Goal: Task Accomplishment & Management: Complete application form

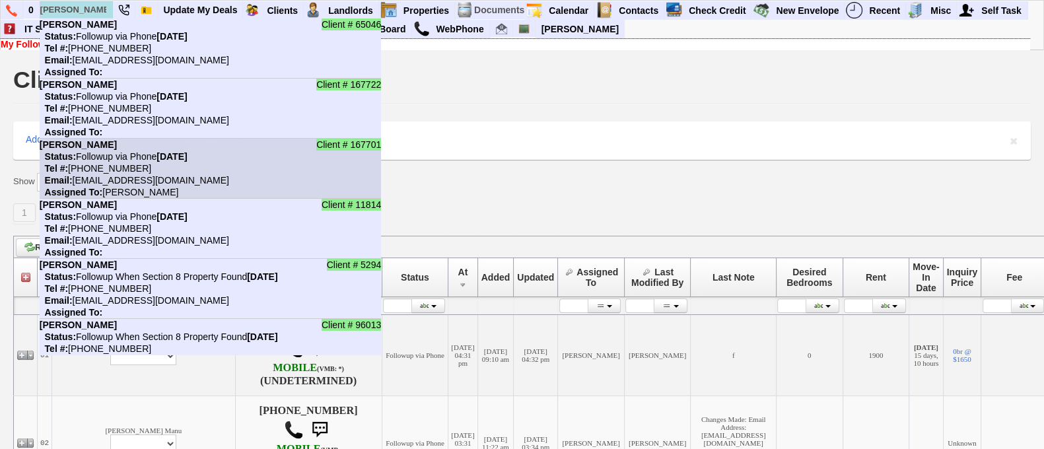
type input "[PERSON_NAME]"
click at [199, 163] on li "Client # 167701 [PERSON_NAME] Status: Followup via Phone [DATE] Tel #: [PHONE_N…" at bounding box center [210, 169] width 341 height 60
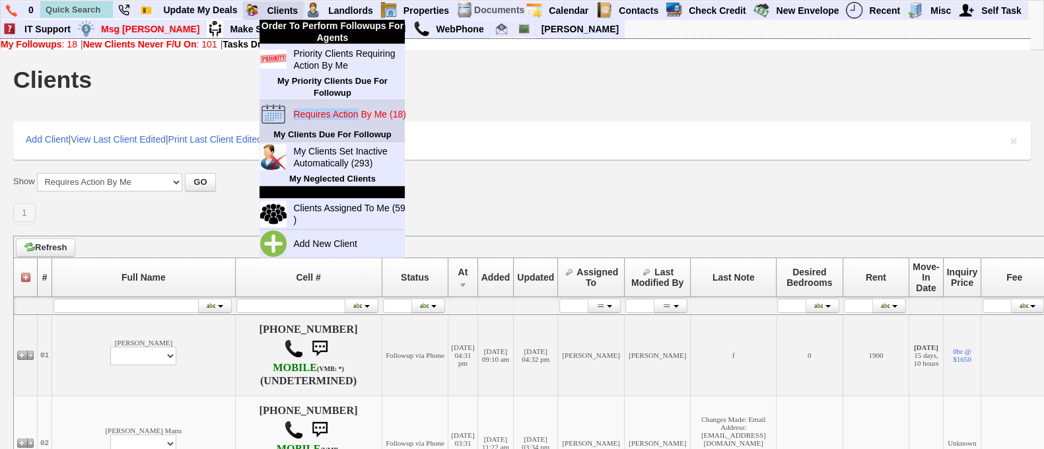
drag, startPoint x: 354, startPoint y: 104, endPoint x: 355, endPoint y: 110, distance: 6.7
click at [355, 110] on td "Requires Action By Me (18)" at bounding box center [346, 114] width 118 height 28
click at [355, 110] on blink "Requires Action By Me (18)" at bounding box center [349, 114] width 112 height 11
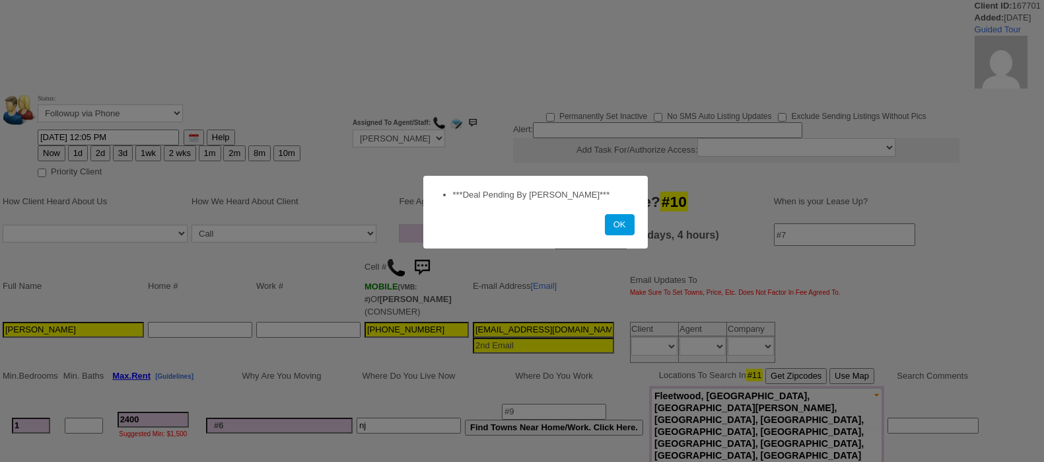
select select
click at [627, 225] on button "OK" at bounding box center [620, 224] width 30 height 21
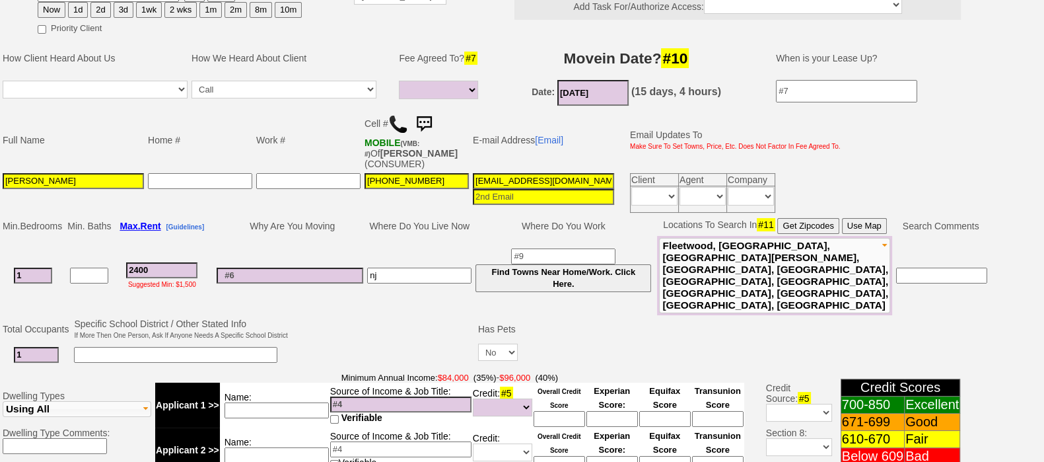
scroll to position [131, 0]
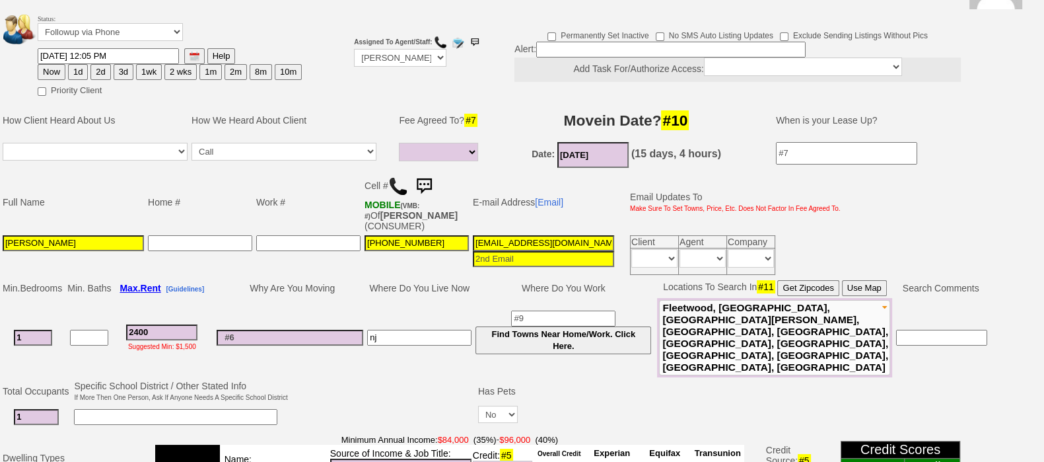
click at [432, 180] on img at bounding box center [424, 186] width 26 height 26
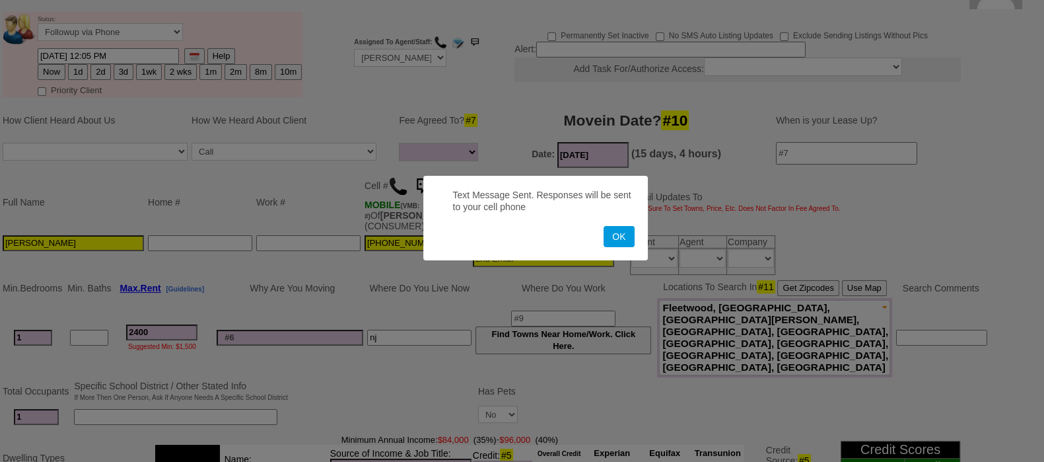
click at [603, 226] on button "OK" at bounding box center [618, 236] width 30 height 21
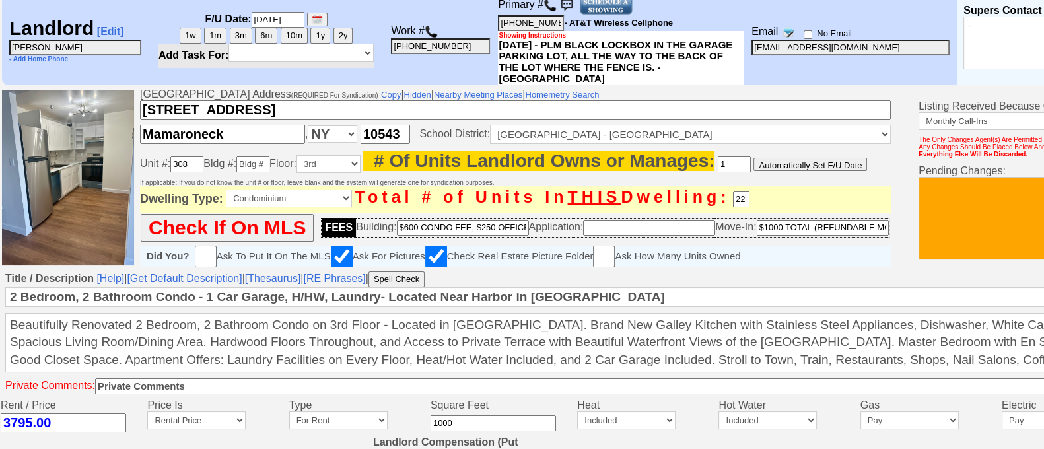
scroll to position [164, 0]
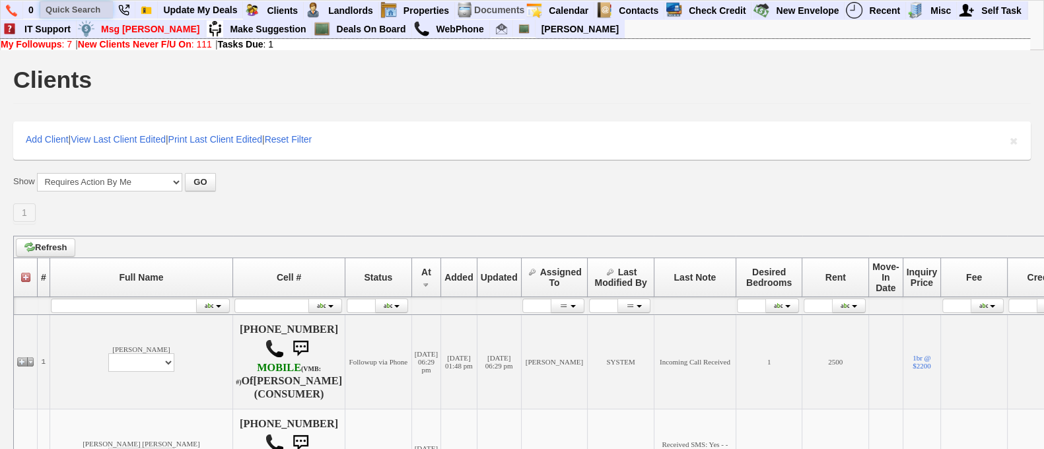
click at [53, 11] on input "text" at bounding box center [76, 9] width 73 height 17
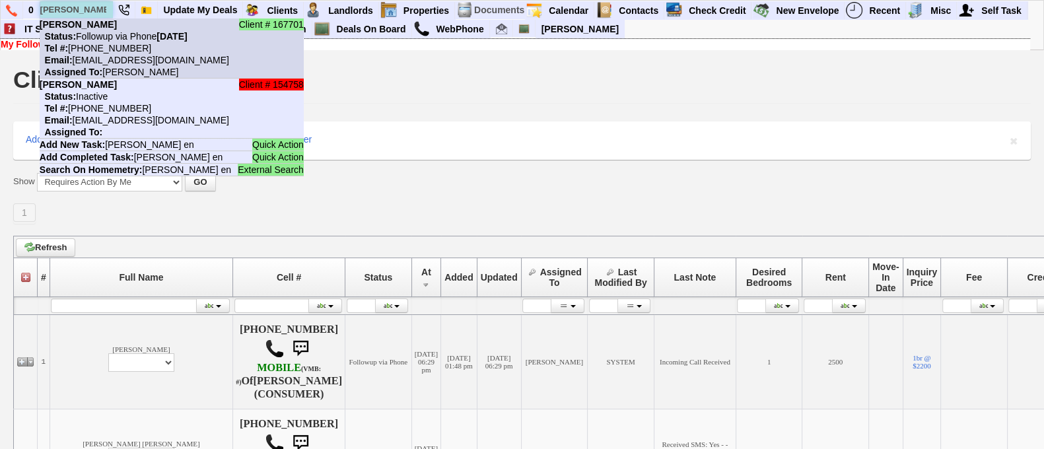
type input "luis en"
click at [102, 37] on nobr "Status: Followup via Phone Tuesday, September 16th, 2025" at bounding box center [114, 36] width 148 height 11
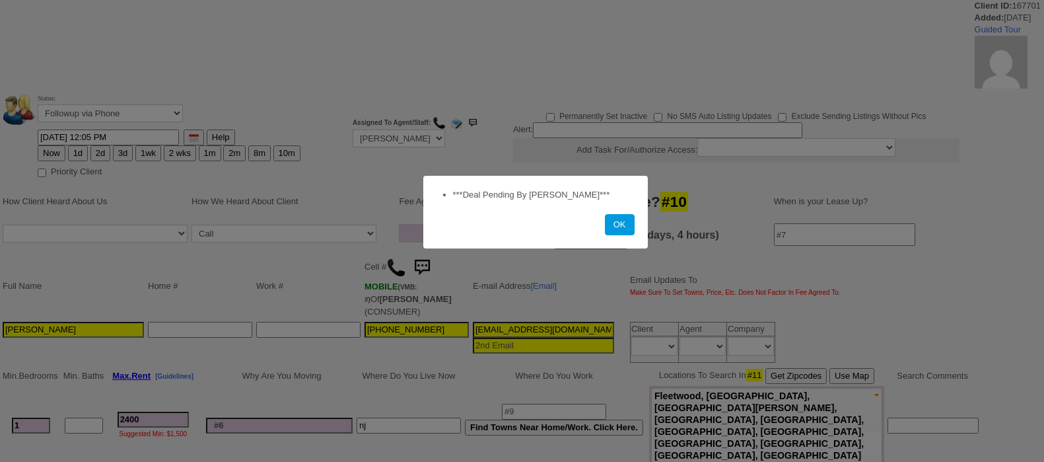
select select
click at [607, 222] on button "OK" at bounding box center [620, 224] width 30 height 21
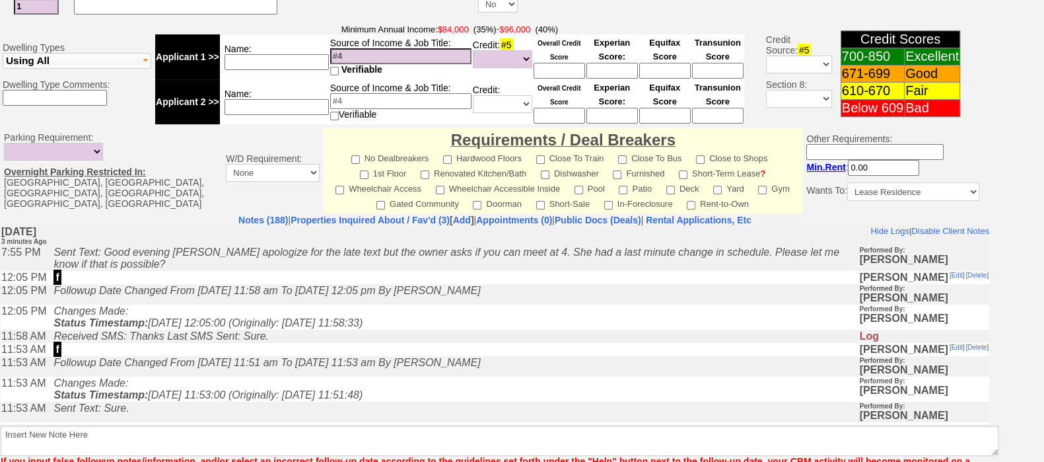
scroll to position [138, 0]
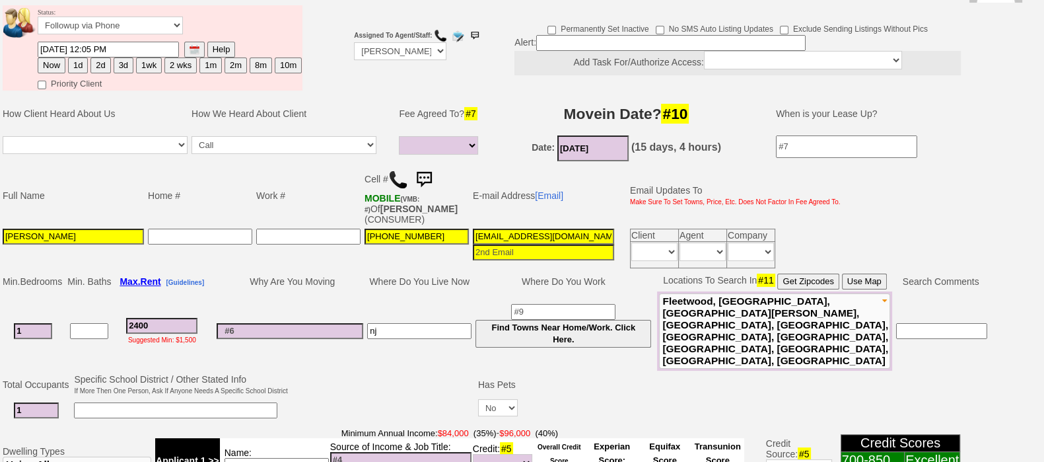
click at [429, 166] on img at bounding box center [424, 179] width 26 height 26
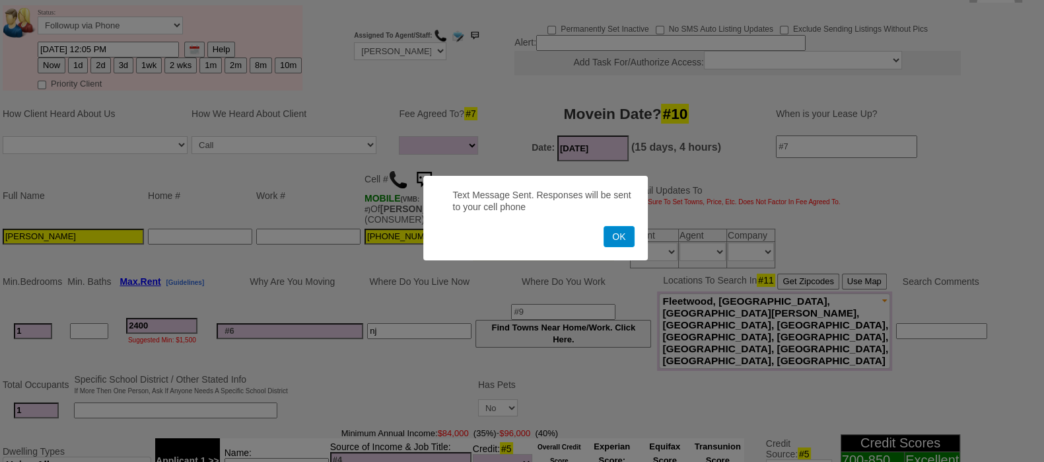
click at [619, 230] on button "OK" at bounding box center [618, 236] width 30 height 21
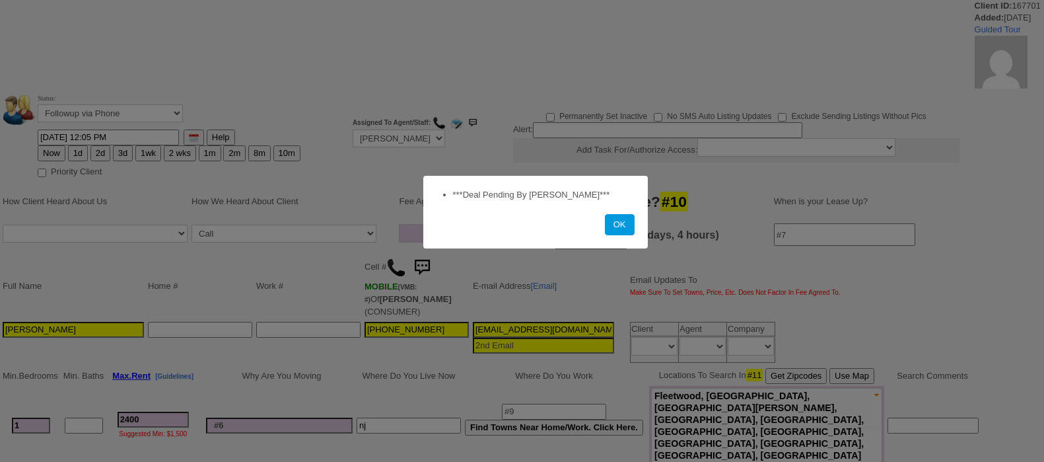
select select
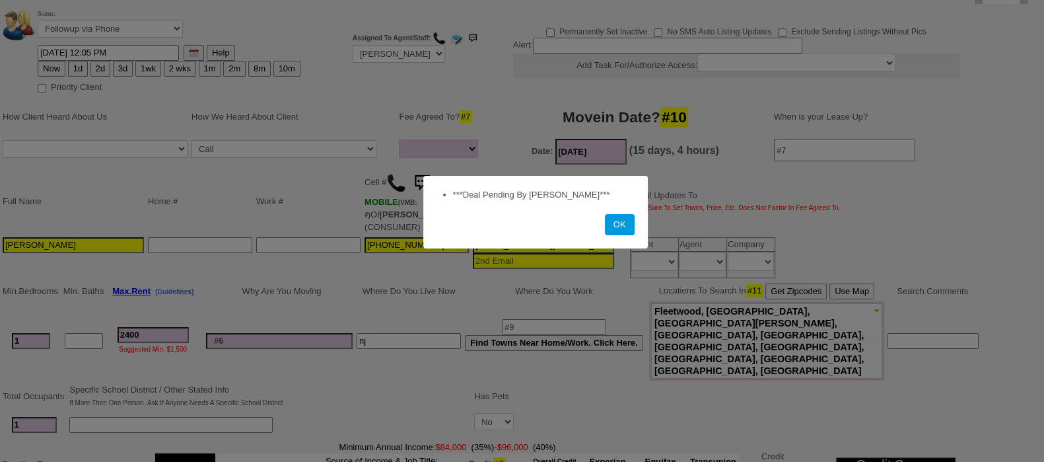
scroll to position [85, 0]
click at [627, 216] on button "OK" at bounding box center [620, 224] width 30 height 21
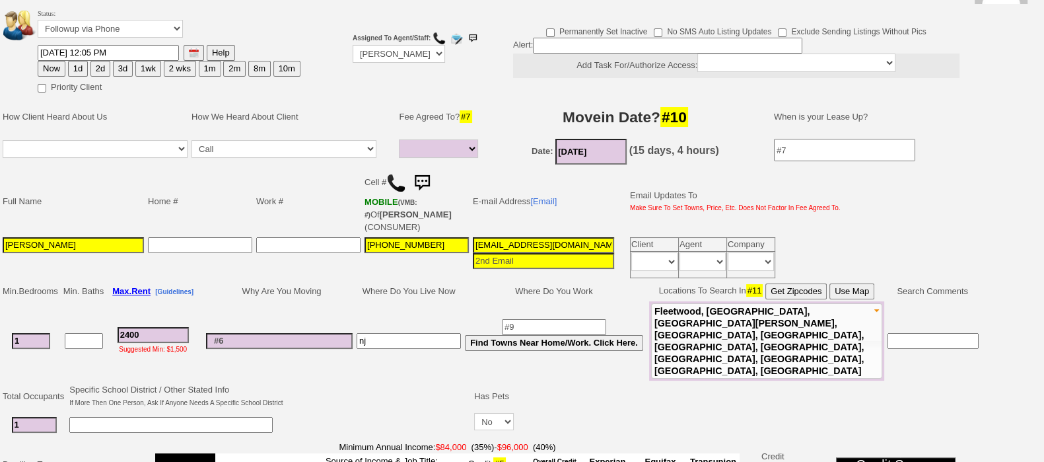
drag, startPoint x: 1035, startPoint y: 283, endPoint x: 1056, endPoint y: 300, distance: 27.6
click at [1043, 300] on html "Client ID: 167701 Added: [DATE] Guided Tour Status: Followup via Phone Followup…" at bounding box center [522, 443] width 1044 height 1057
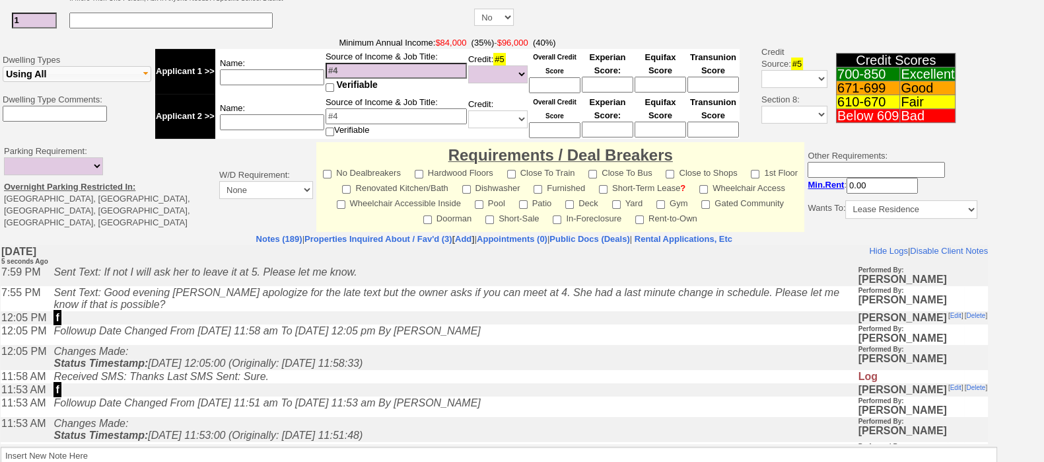
scroll to position [534, 0]
